Goal: Task Accomplishment & Management: Use online tool/utility

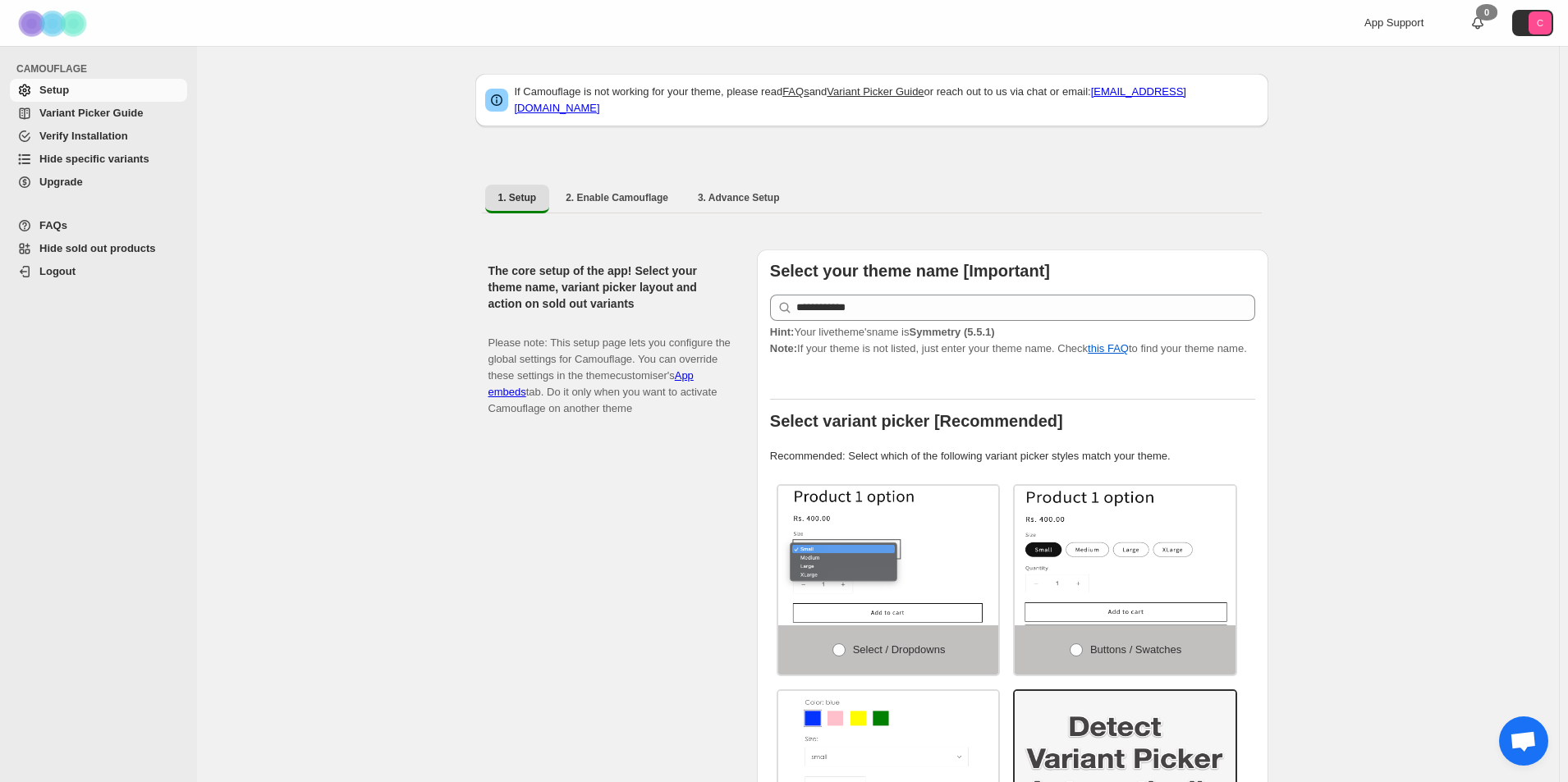
click at [123, 160] on span "Hide specific variants" at bounding box center [94, 159] width 110 height 12
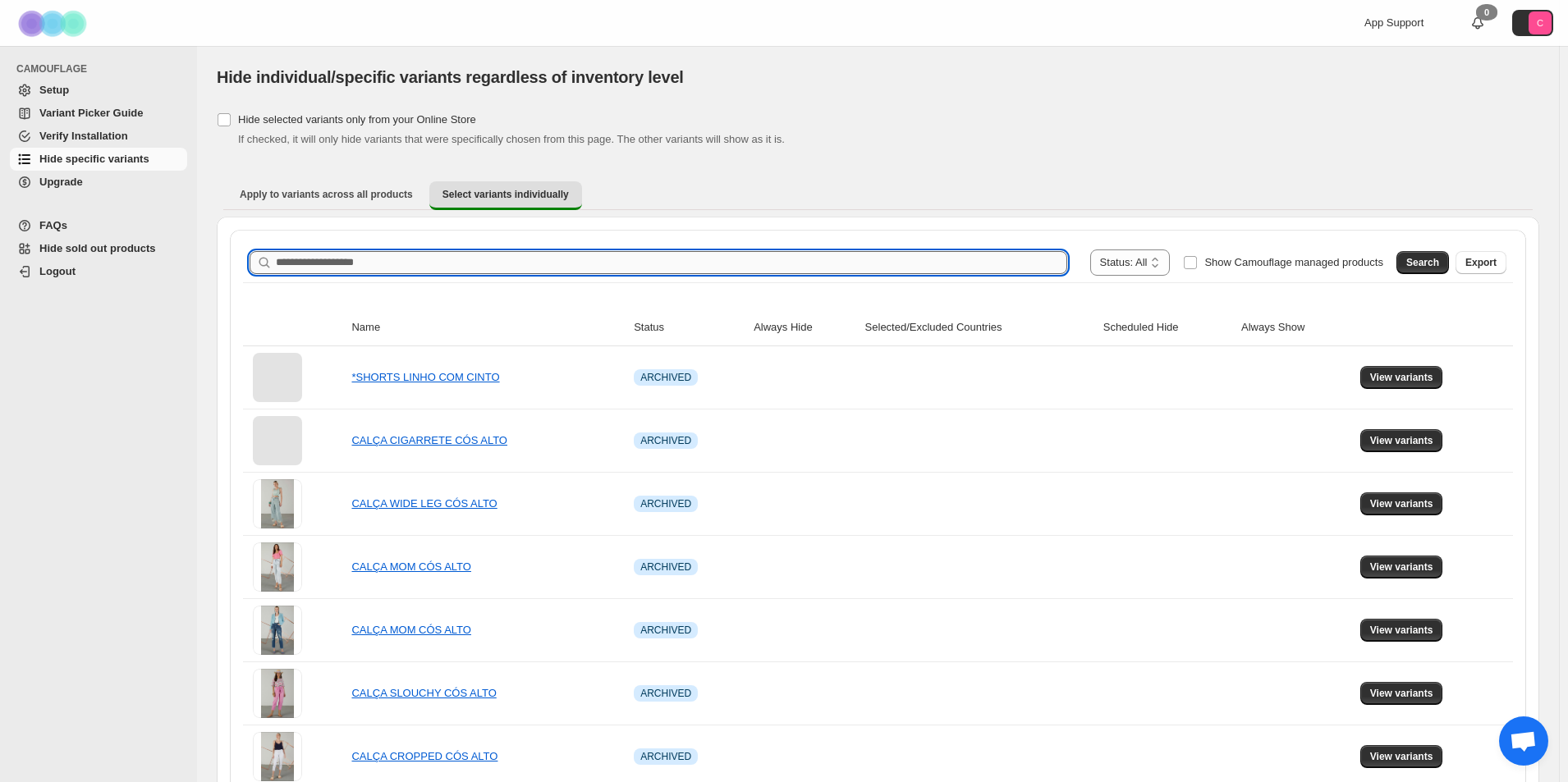
click at [302, 263] on input "Search product name" at bounding box center [672, 262] width 792 height 23
paste input "**********"
type input "**********"
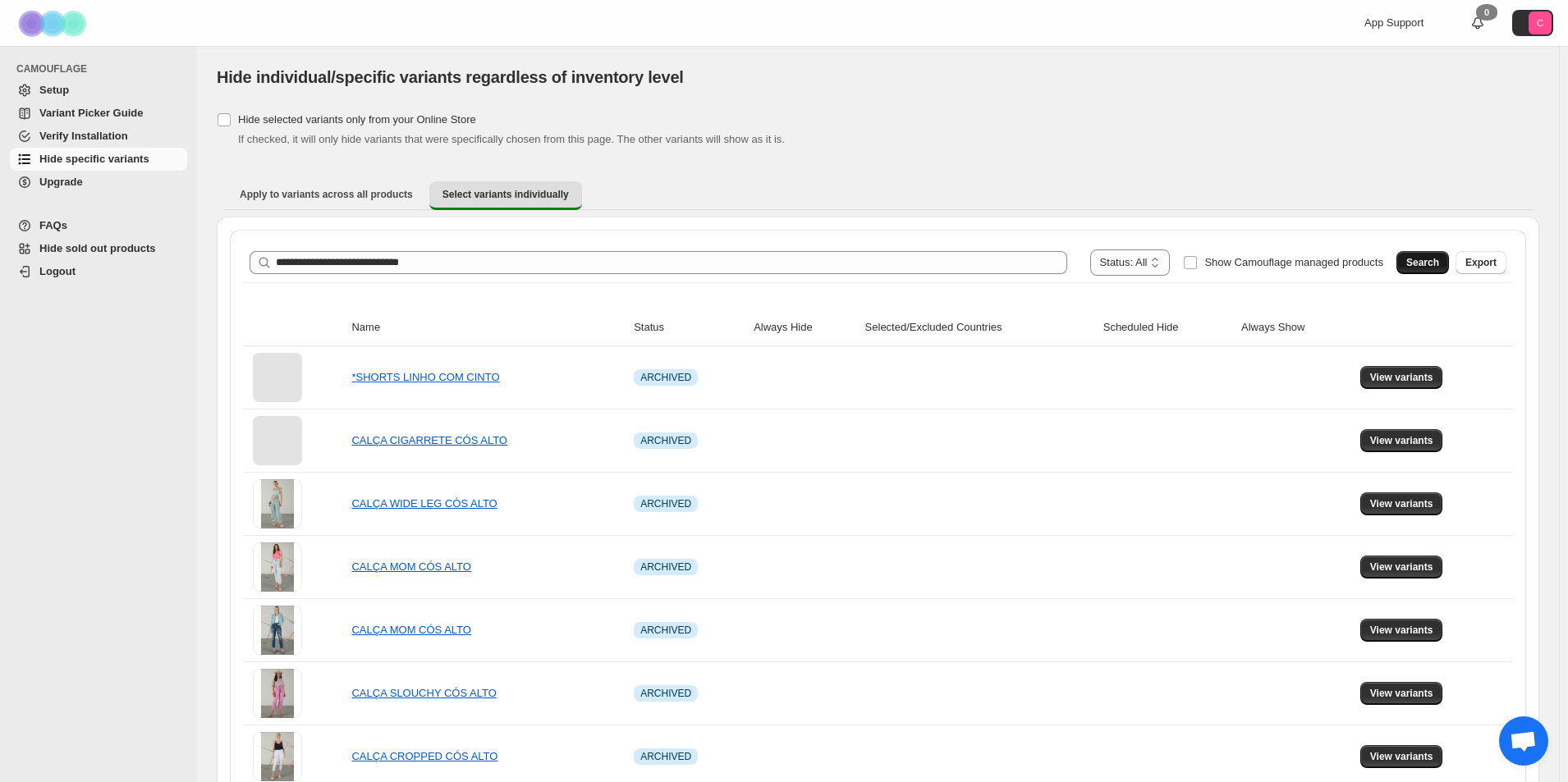
click at [1426, 267] on span "Search" at bounding box center [1423, 262] width 33 height 13
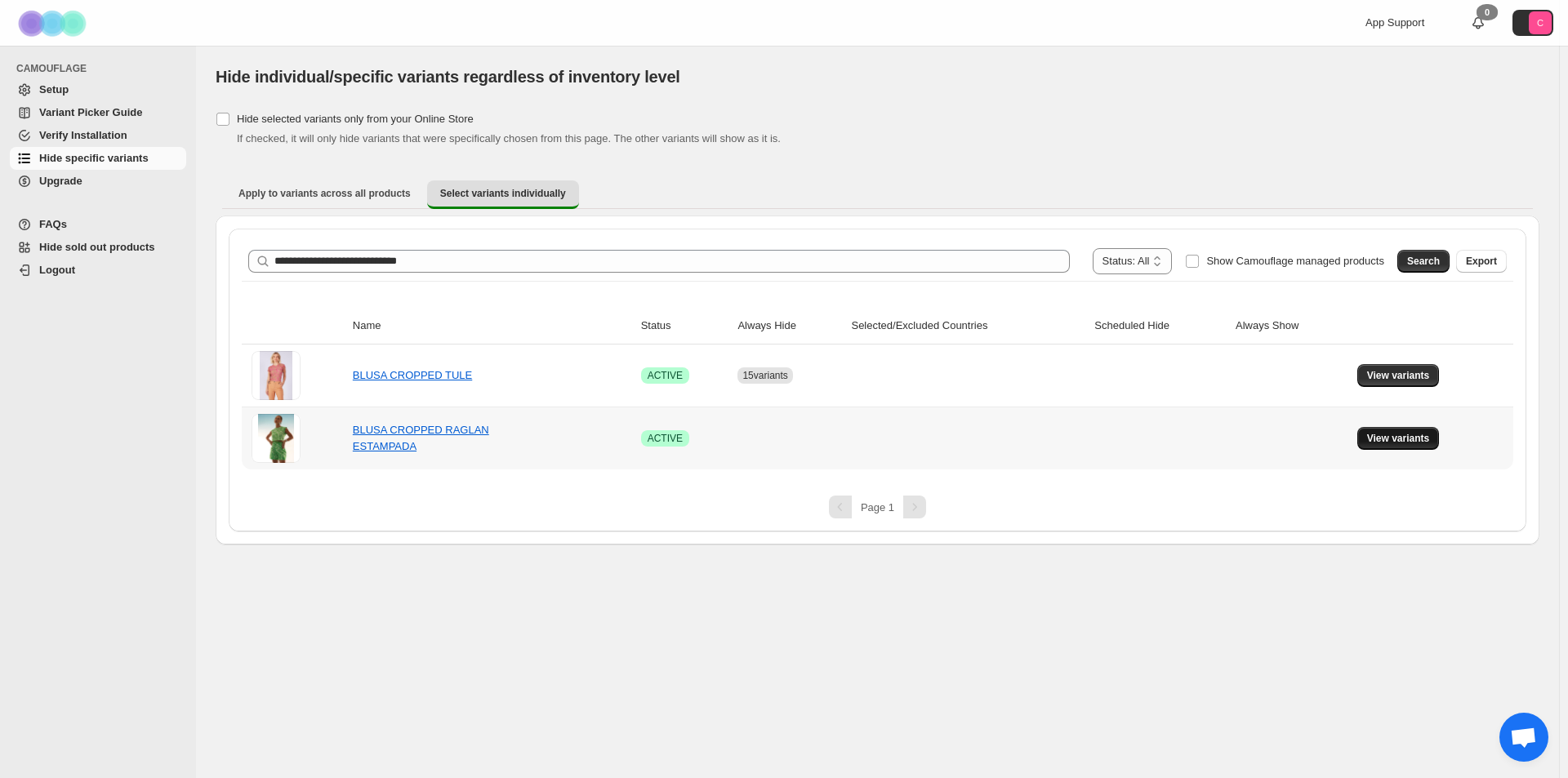
click at [1386, 446] on button "View variants" at bounding box center [1398, 438] width 83 height 23
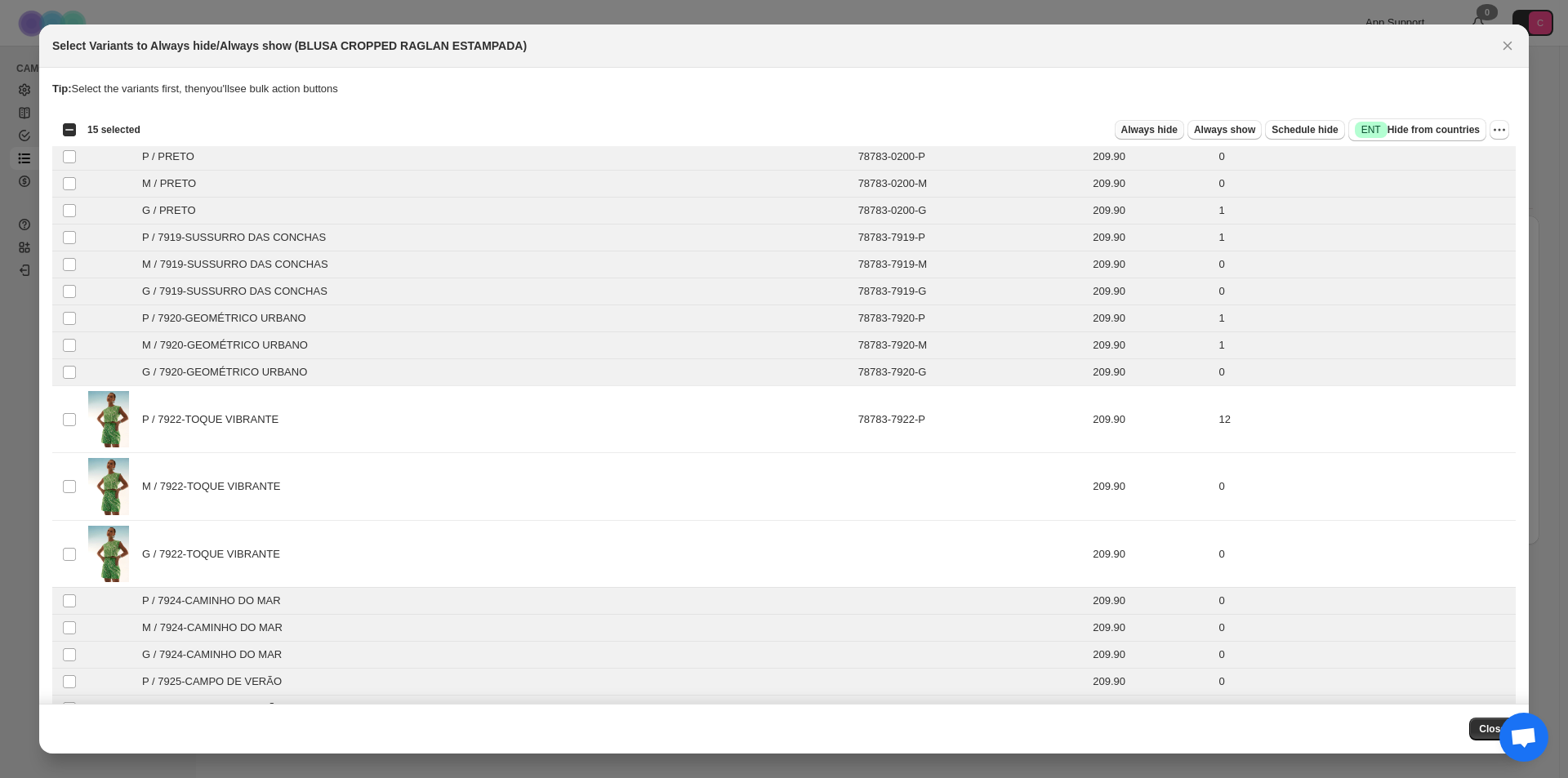
click at [1153, 129] on span "Always hide" at bounding box center [1149, 130] width 56 height 13
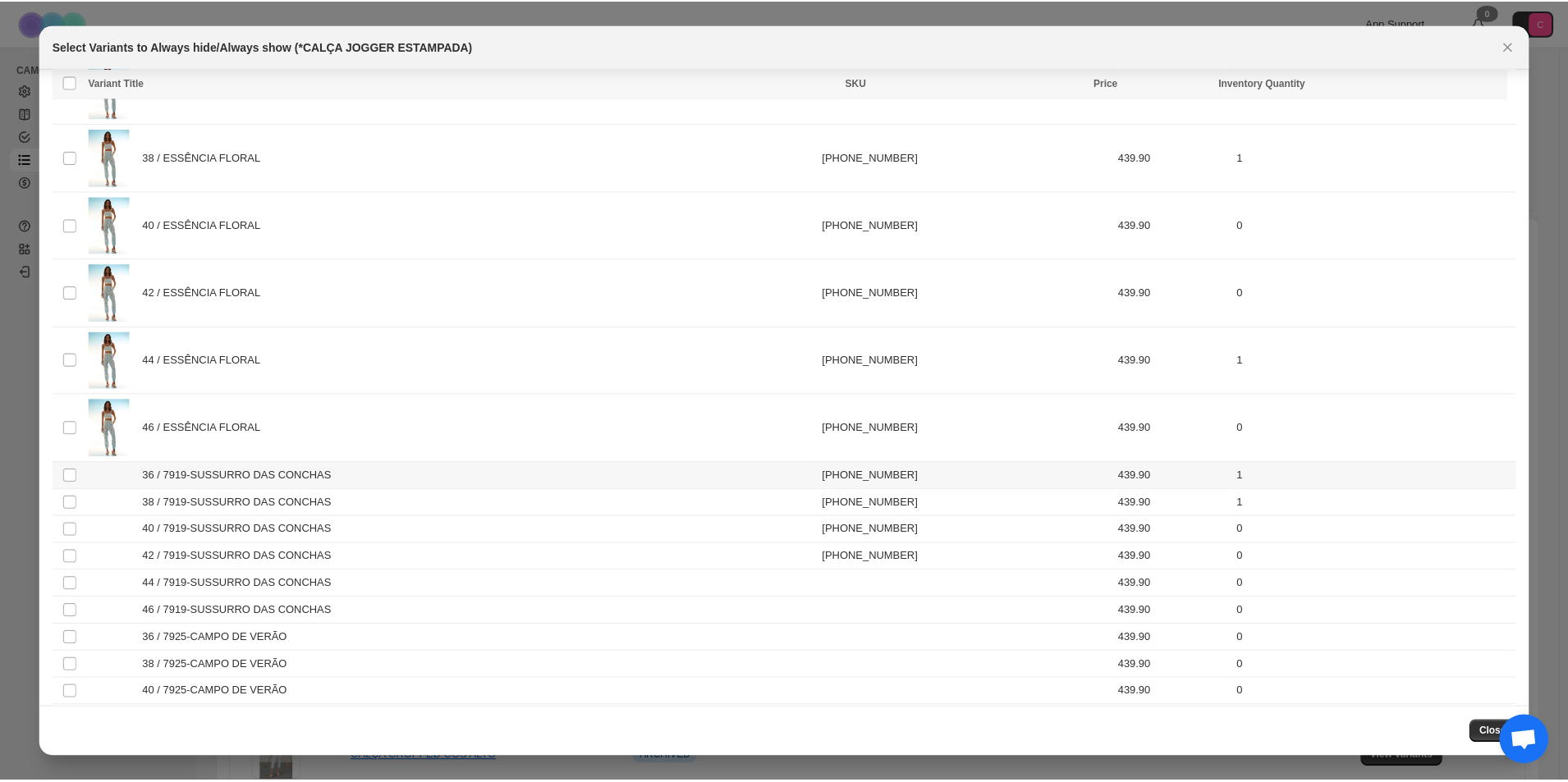
scroll to position [181, 0]
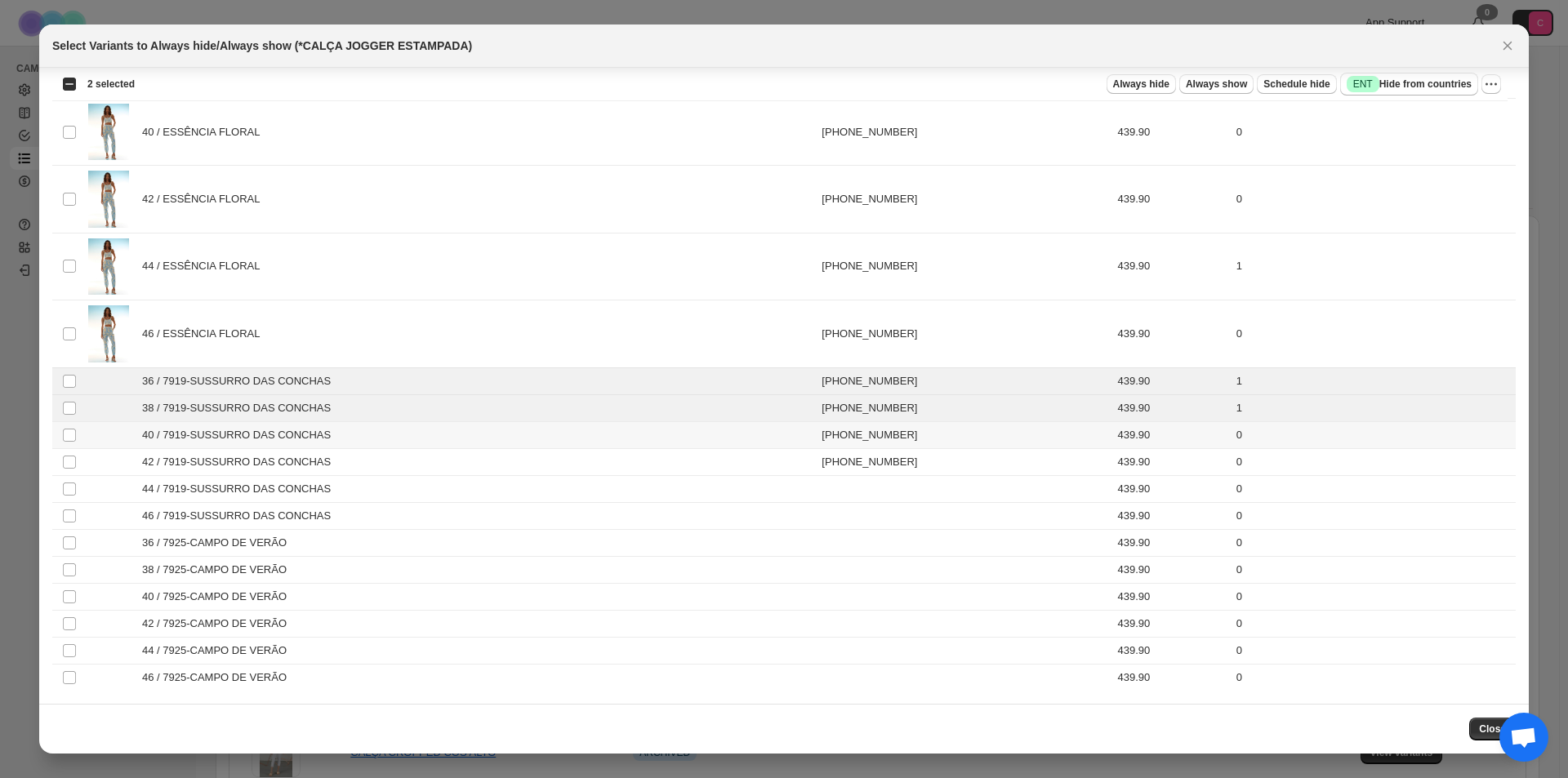
click at [70, 442] on td "Select product variant" at bounding box center [68, 435] width 31 height 27
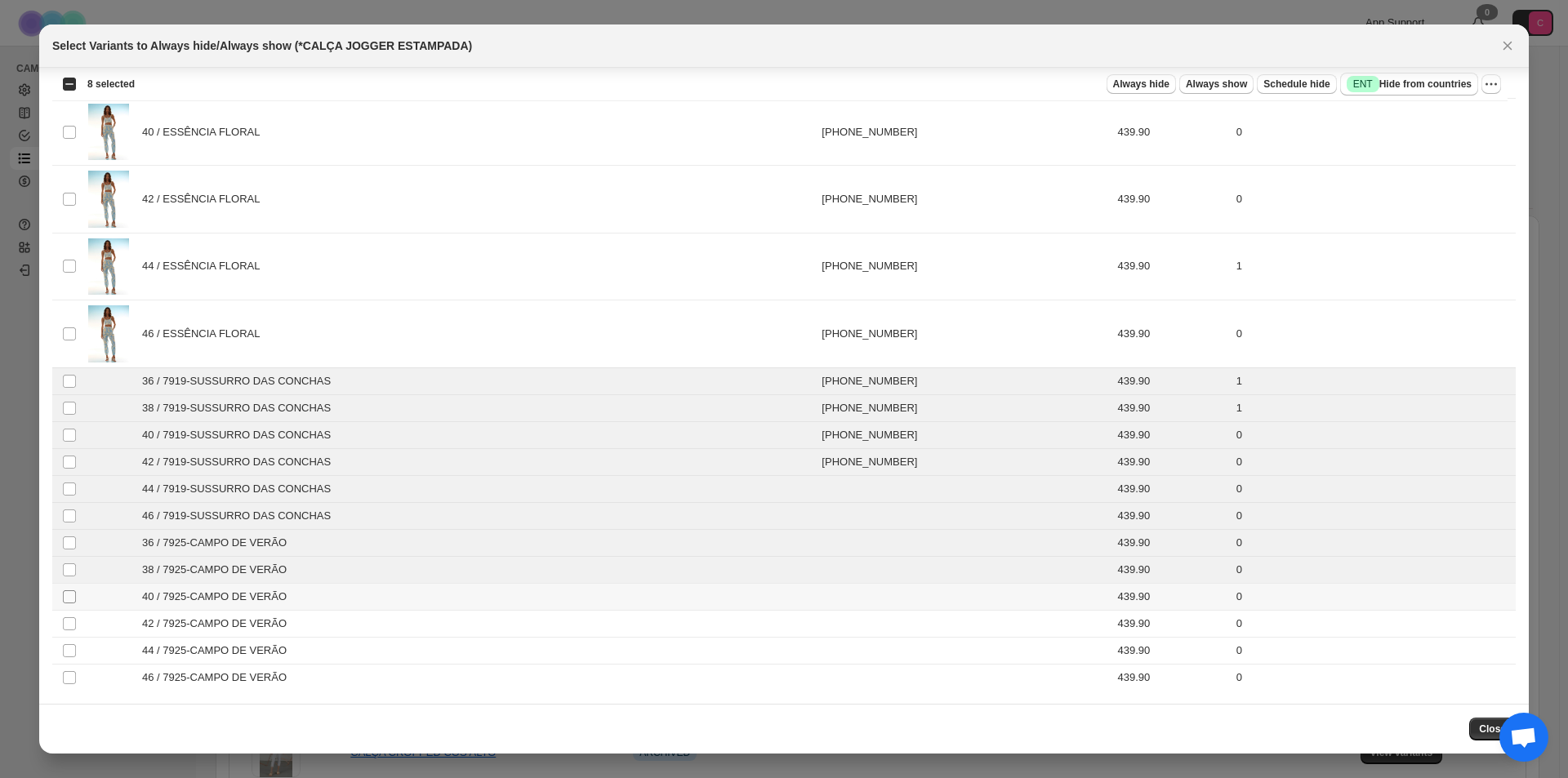
click at [73, 603] on span ":r4:" at bounding box center [69, 596] width 15 height 15
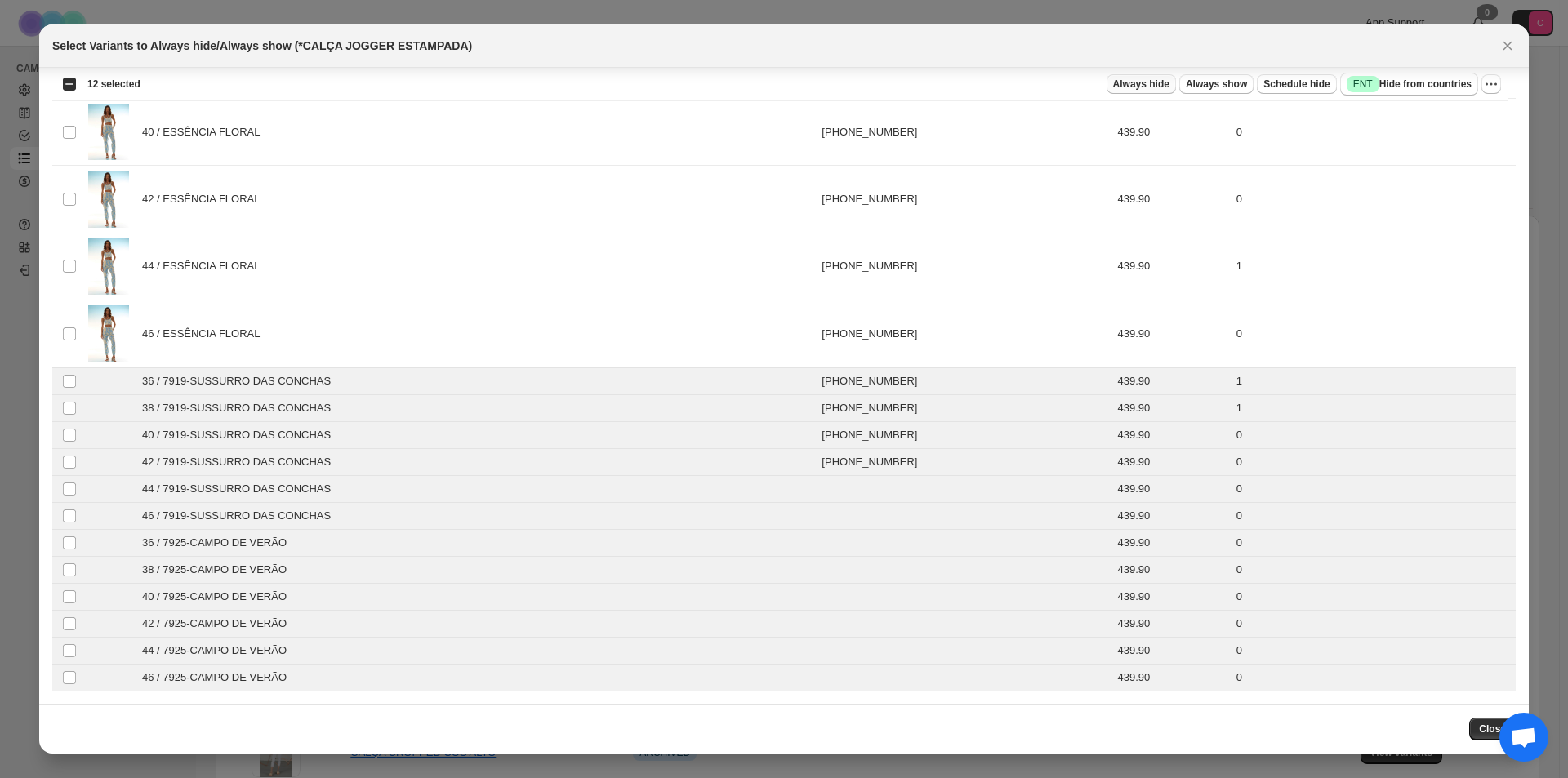
click at [1169, 83] on span "Always hide" at bounding box center [1140, 83] width 56 height 13
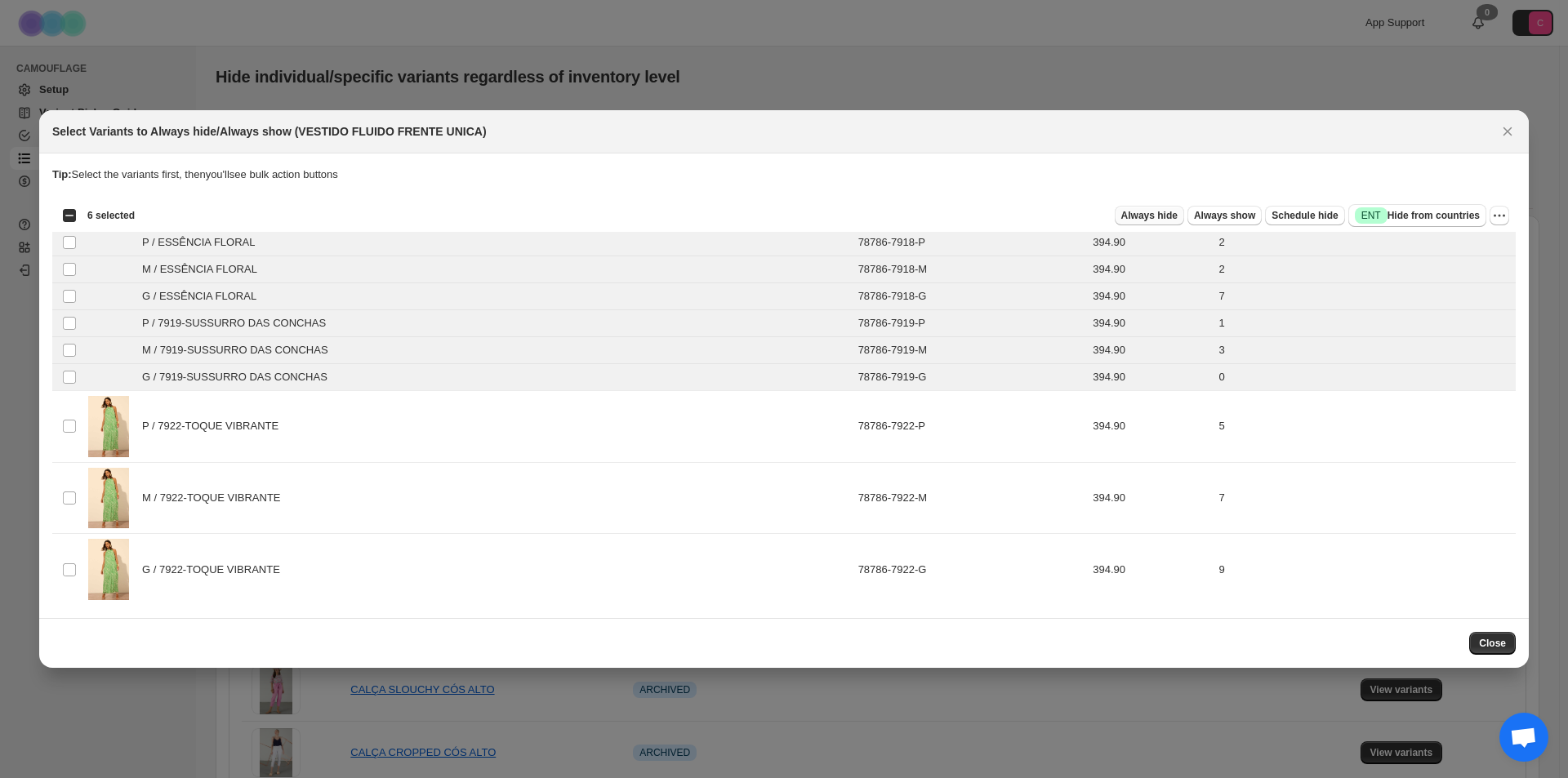
click at [1146, 216] on span "Always hide" at bounding box center [1149, 215] width 56 height 13
